Goal: Check status

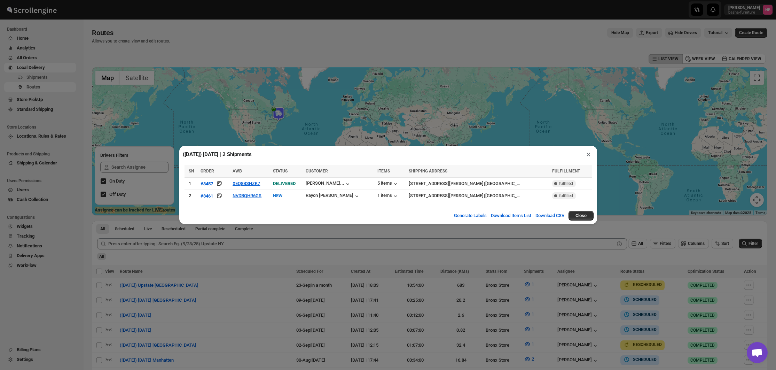
scroll to position [228, 0]
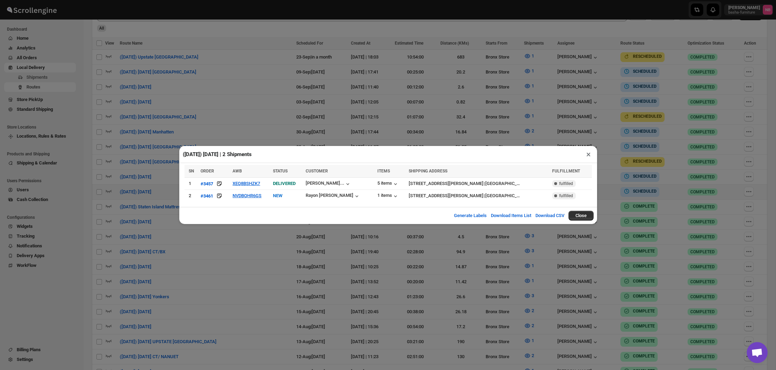
click at [414, 114] on div "([DATE]) [DATE] | 2 Shipments × SN ORDER AWB STATUS CUSTOMER ITEMS SHIPPING ADD…" at bounding box center [388, 185] width 776 height 370
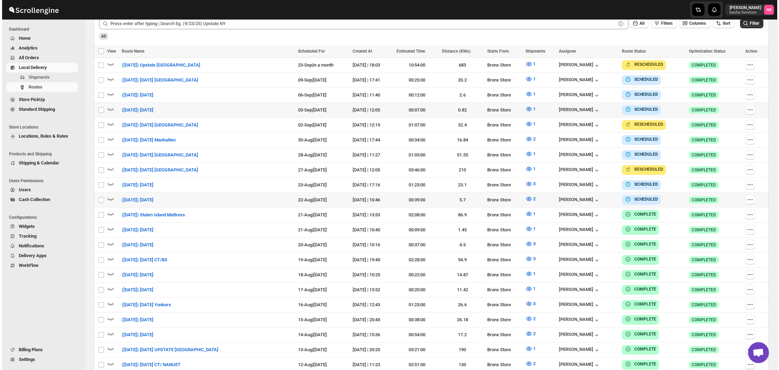
scroll to position [213, 0]
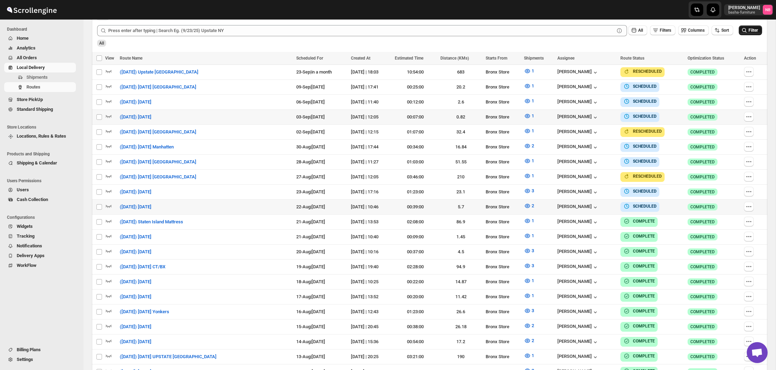
click at [742, 34] on button "Filter" at bounding box center [749, 30] width 23 height 10
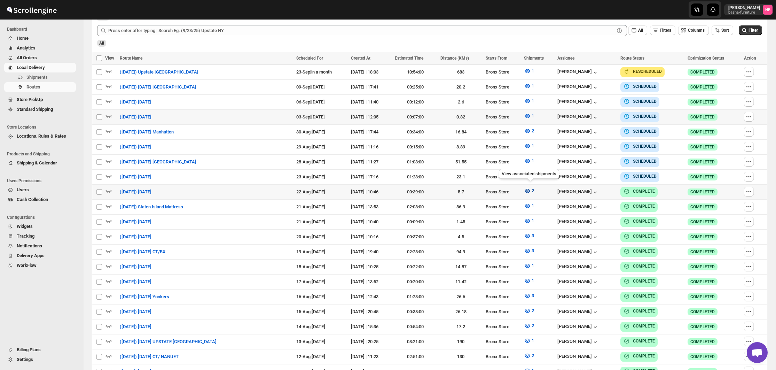
click at [530, 188] on icon "button" at bounding box center [527, 190] width 7 height 7
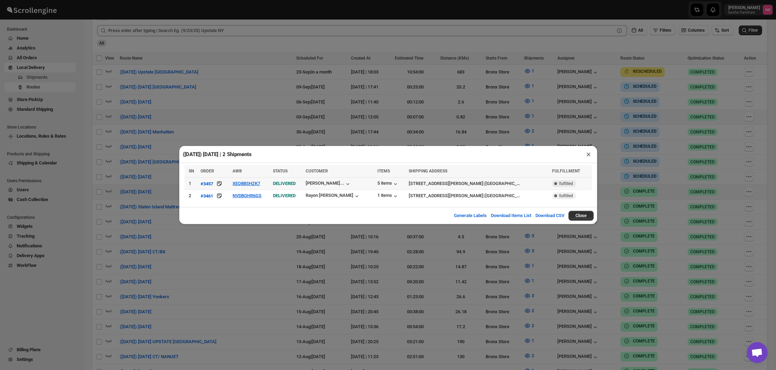
click at [257, 180] on td "XEQ8BSHZK7" at bounding box center [250, 183] width 40 height 12
click at [255, 183] on button "XEQ8BSHZK7" at bounding box center [245, 183] width 27 height 5
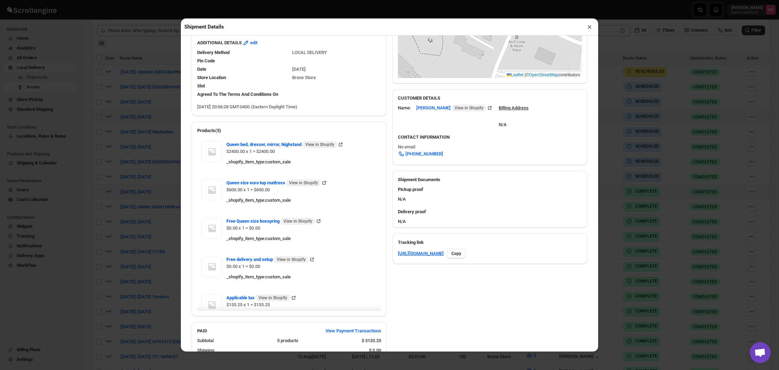
scroll to position [192, 0]
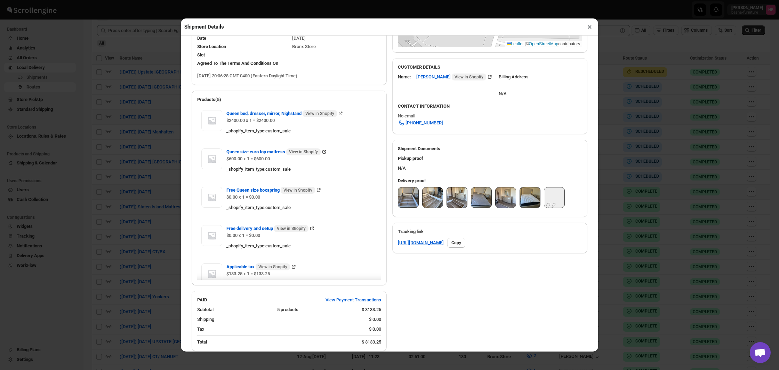
click at [403, 187] on img at bounding box center [408, 197] width 20 height 20
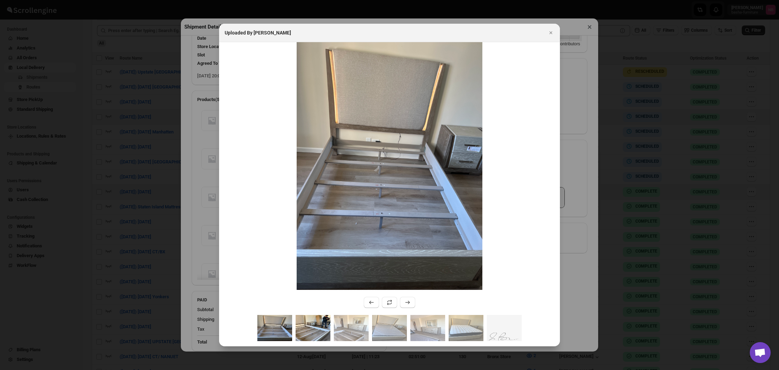
click at [307, 315] on img ":r4aes:" at bounding box center [313, 328] width 35 height 26
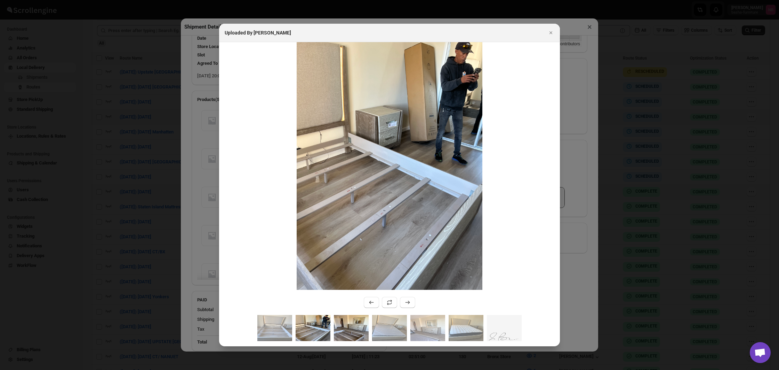
click at [344, 326] on img ":r4aes:" at bounding box center [351, 328] width 35 height 26
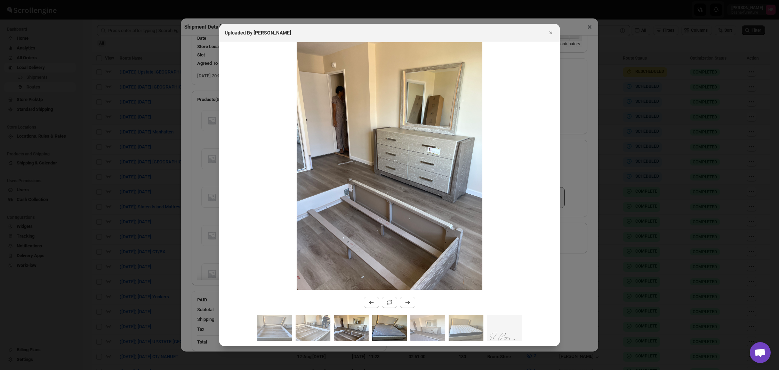
click at [378, 322] on img ":r4aes:" at bounding box center [389, 328] width 35 height 26
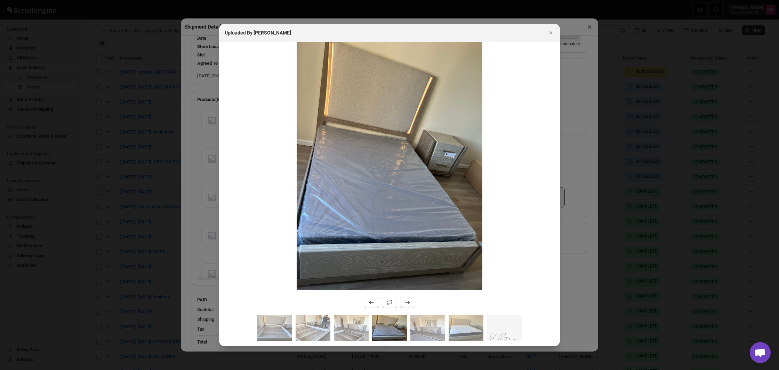
click at [406, 322] on img ":r4aes:" at bounding box center [389, 328] width 35 height 26
click at [426, 323] on img ":r4aes:" at bounding box center [428, 328] width 35 height 26
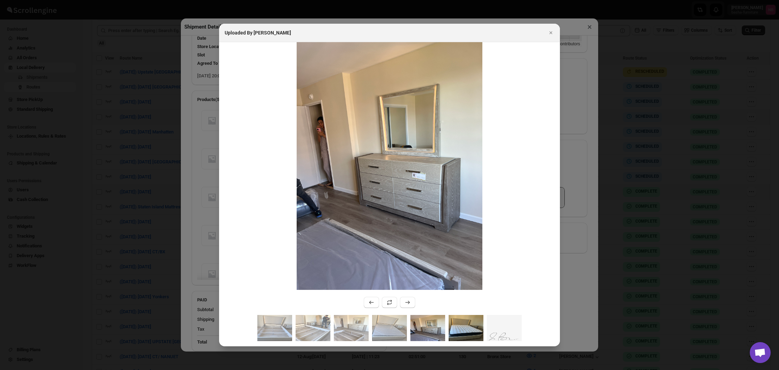
click at [458, 325] on img ":r4aes:" at bounding box center [466, 328] width 35 height 26
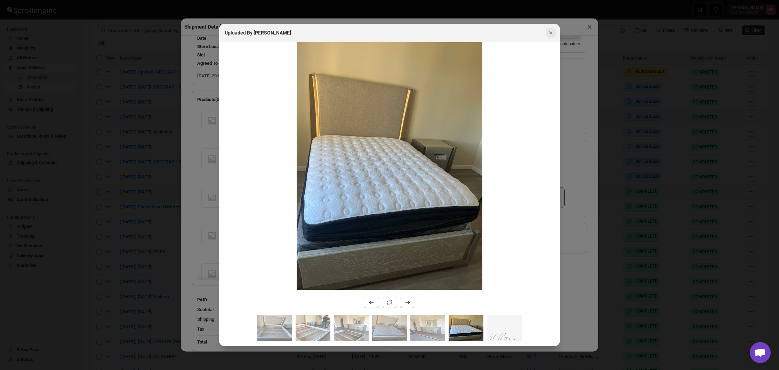
click at [553, 33] on icon "Close" at bounding box center [551, 32] width 7 height 7
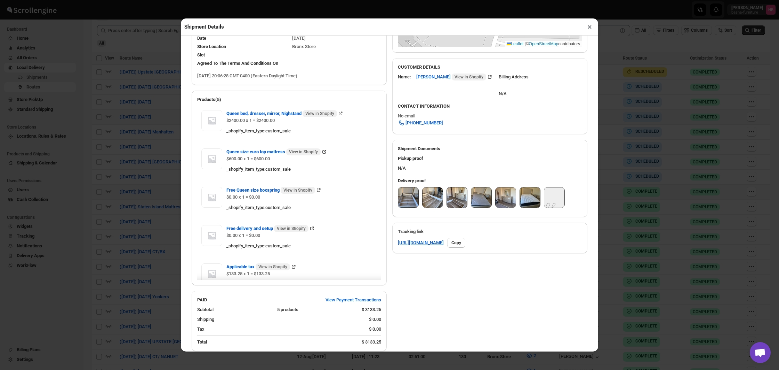
drag, startPoint x: 590, startPoint y: 27, endPoint x: 588, endPoint y: 34, distance: 6.9
click at [590, 27] on button "×" at bounding box center [590, 27] width 10 height 10
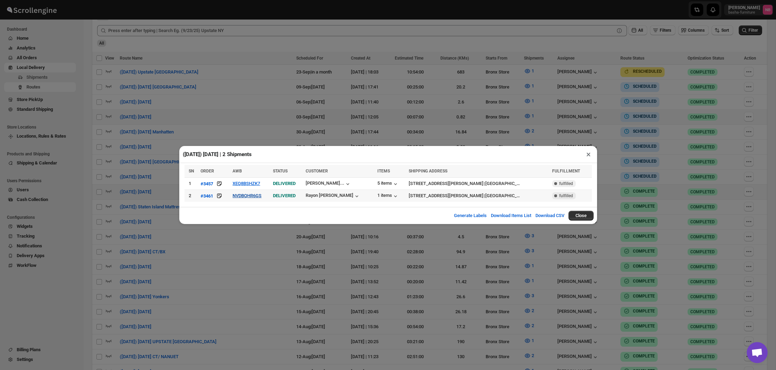
click at [260, 197] on button "NVDBQHR6GS" at bounding box center [246, 195] width 29 height 5
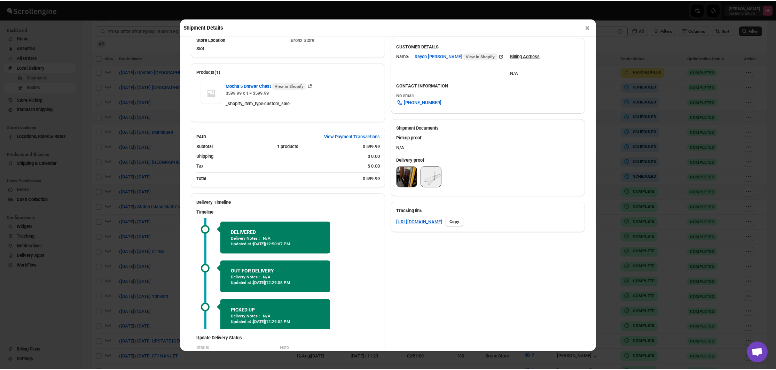
scroll to position [164, 0]
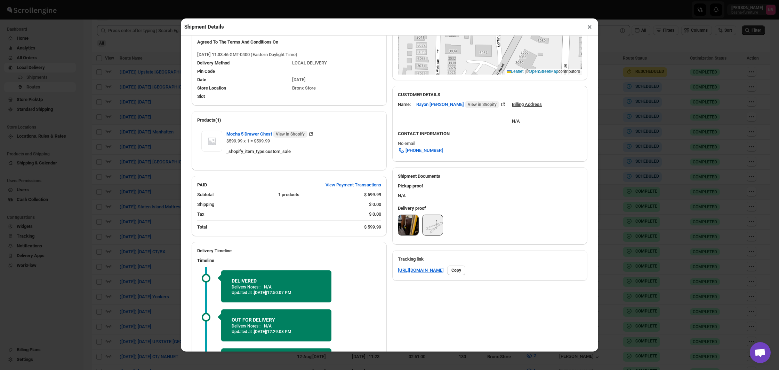
click at [415, 217] on img at bounding box center [408, 225] width 20 height 20
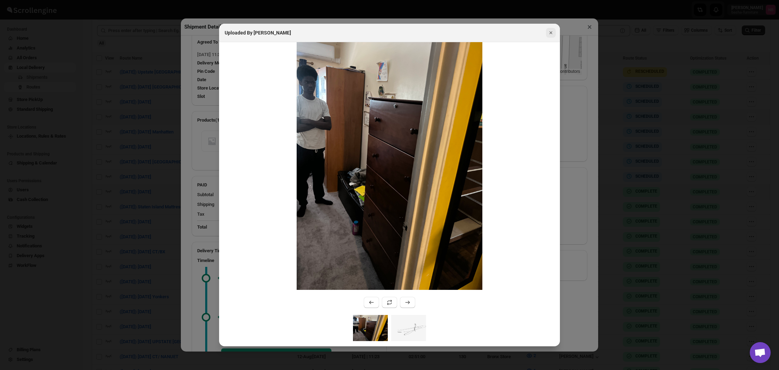
click at [553, 32] on icon "Close" at bounding box center [551, 32] width 7 height 7
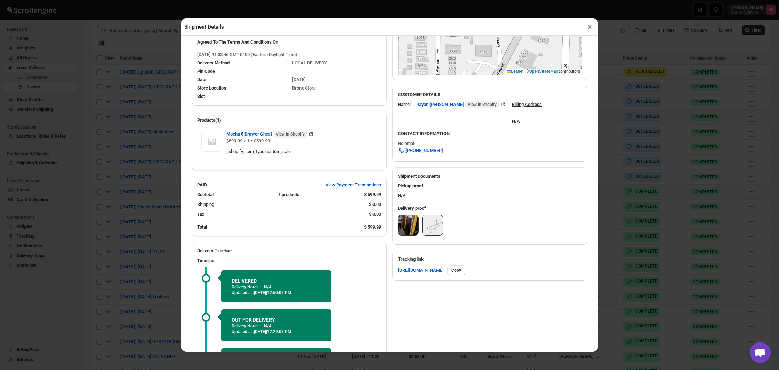
click at [589, 29] on button "×" at bounding box center [590, 27] width 10 height 10
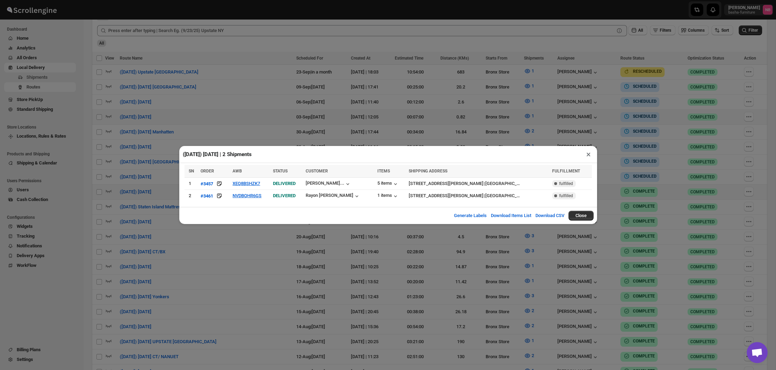
click at [698, 107] on div "([DATE]) [DATE] | 2 Shipments × SN ORDER AWB STATUS CUSTOMER ITEMS SHIPPING ADD…" at bounding box center [388, 185] width 776 height 370
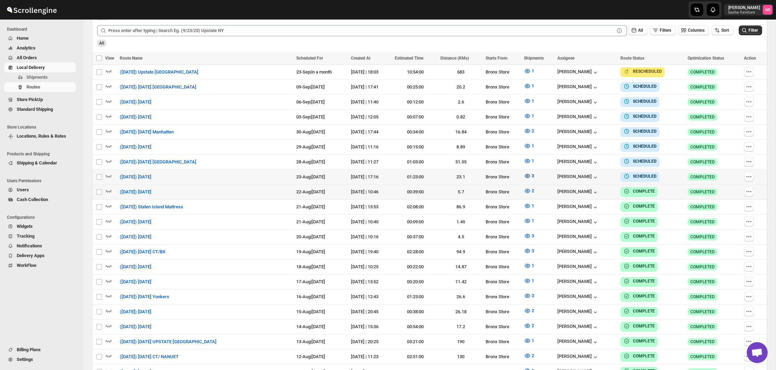
click at [522, 174] on button "3" at bounding box center [529, 175] width 18 height 11
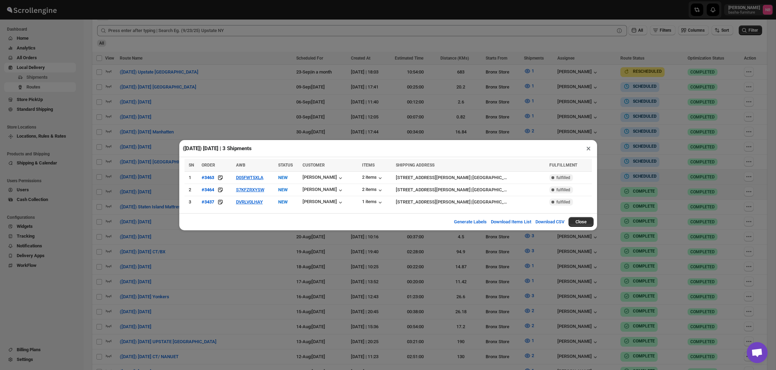
click at [316, 247] on div "([DATE]) [DATE] | 3 Shipments × SN ORDER AWB STATUS CUSTOMER ITEMS SHIPPING ADD…" at bounding box center [388, 185] width 776 height 370
